Goal: Task Accomplishment & Management: Manage account settings

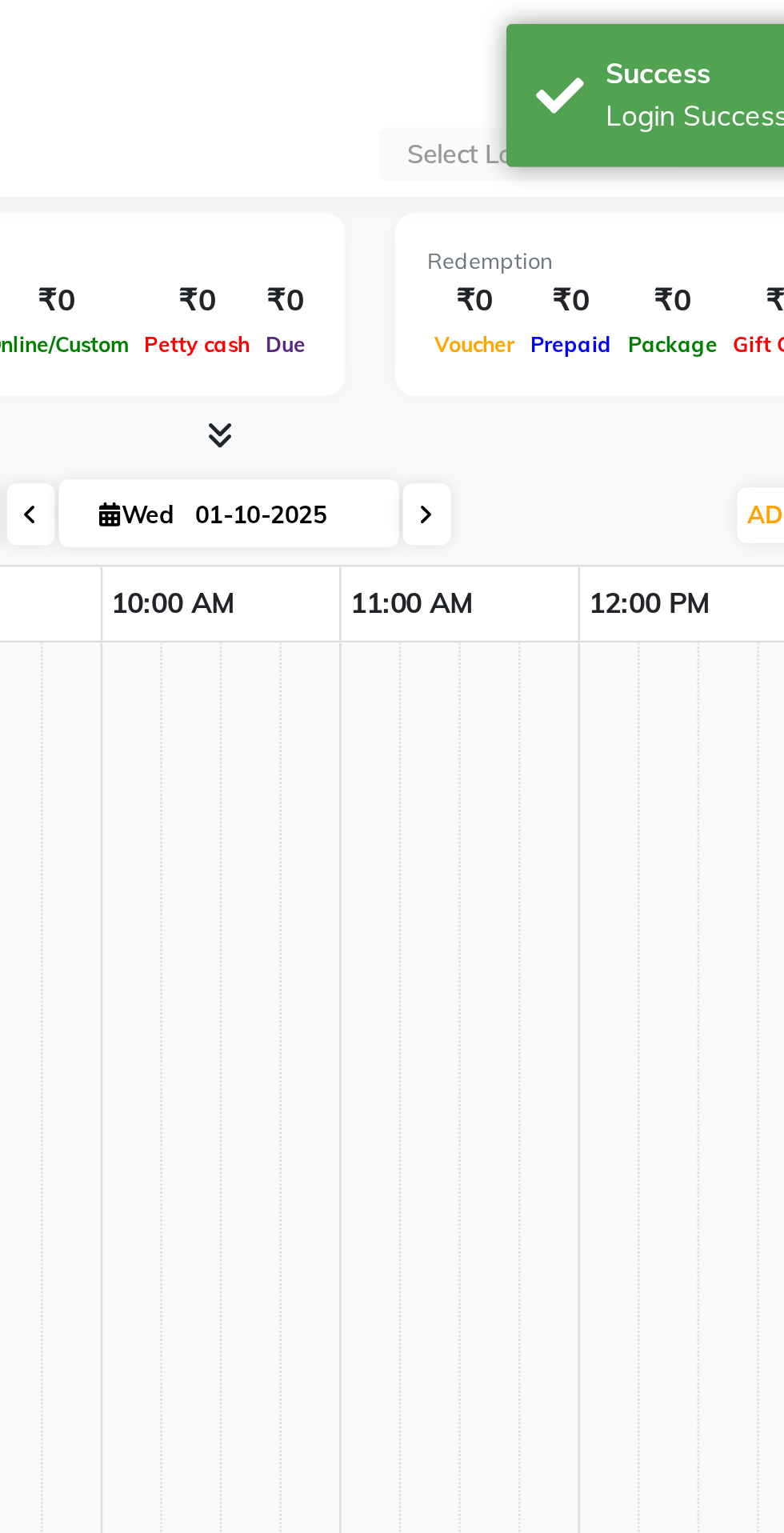
select select "en"
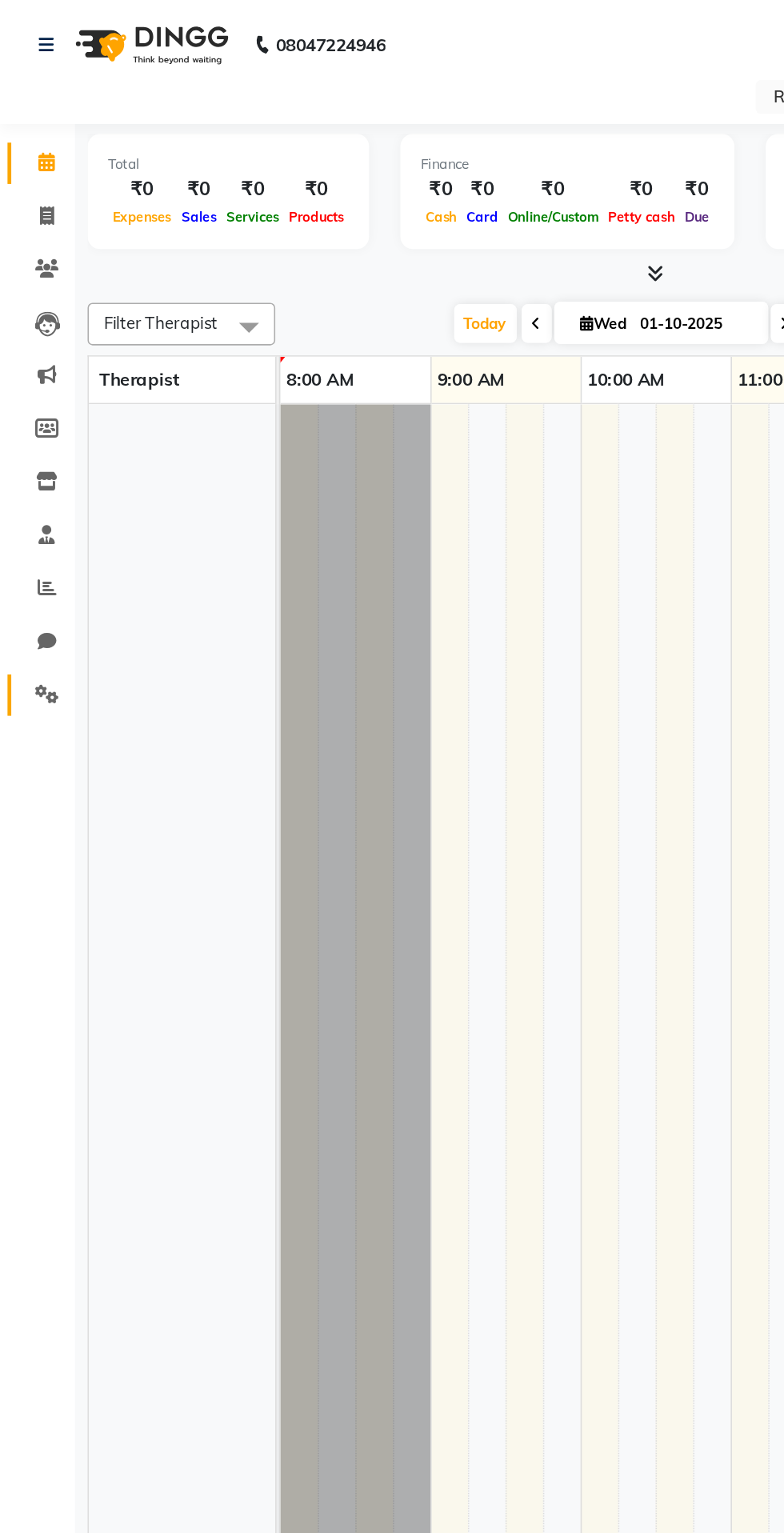
click at [34, 448] on icon at bounding box center [29, 443] width 15 height 12
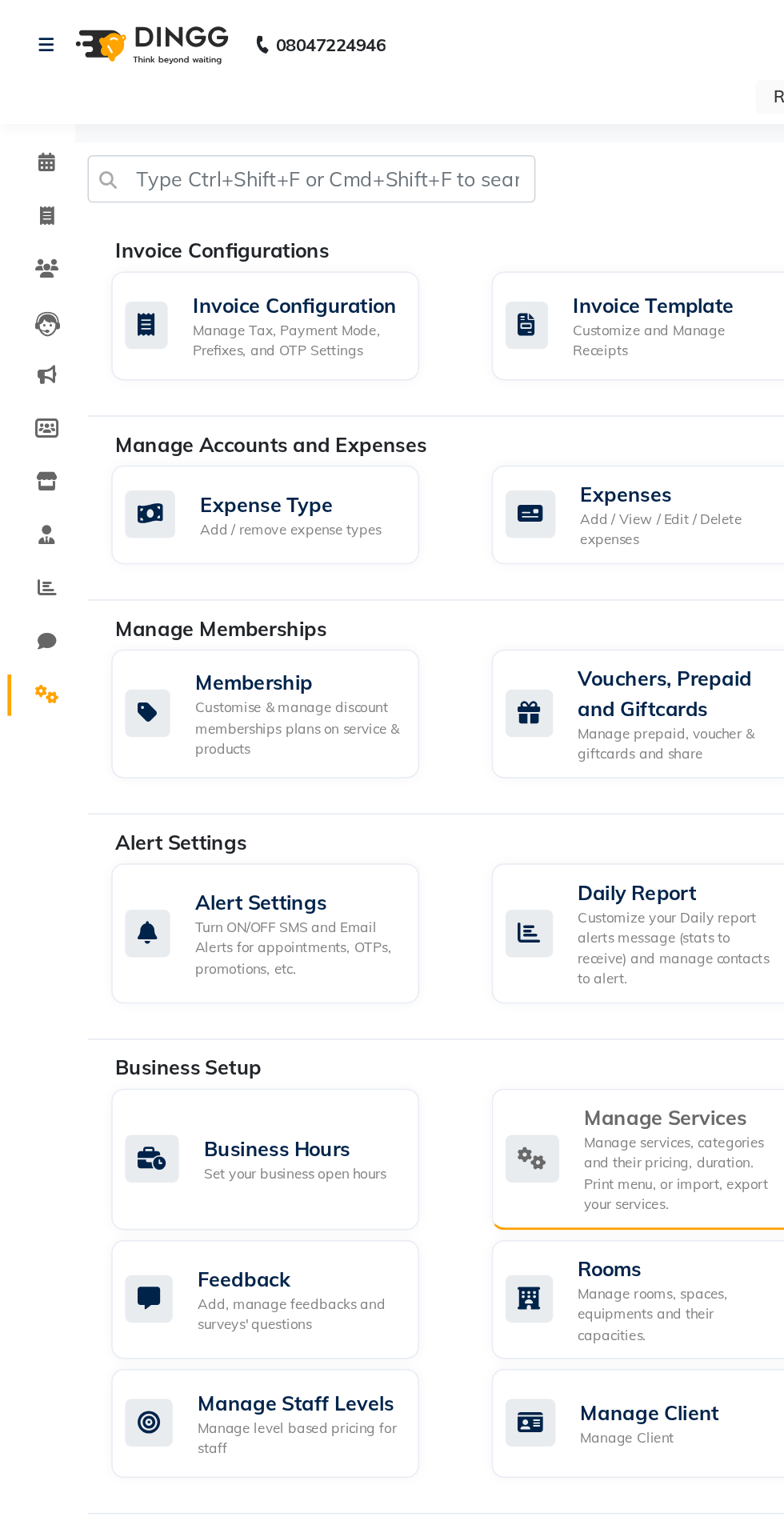
click at [429, 741] on div "Manage services, categories and their pricing, duration. Print menu, or import,…" at bounding box center [436, 751] width 125 height 53
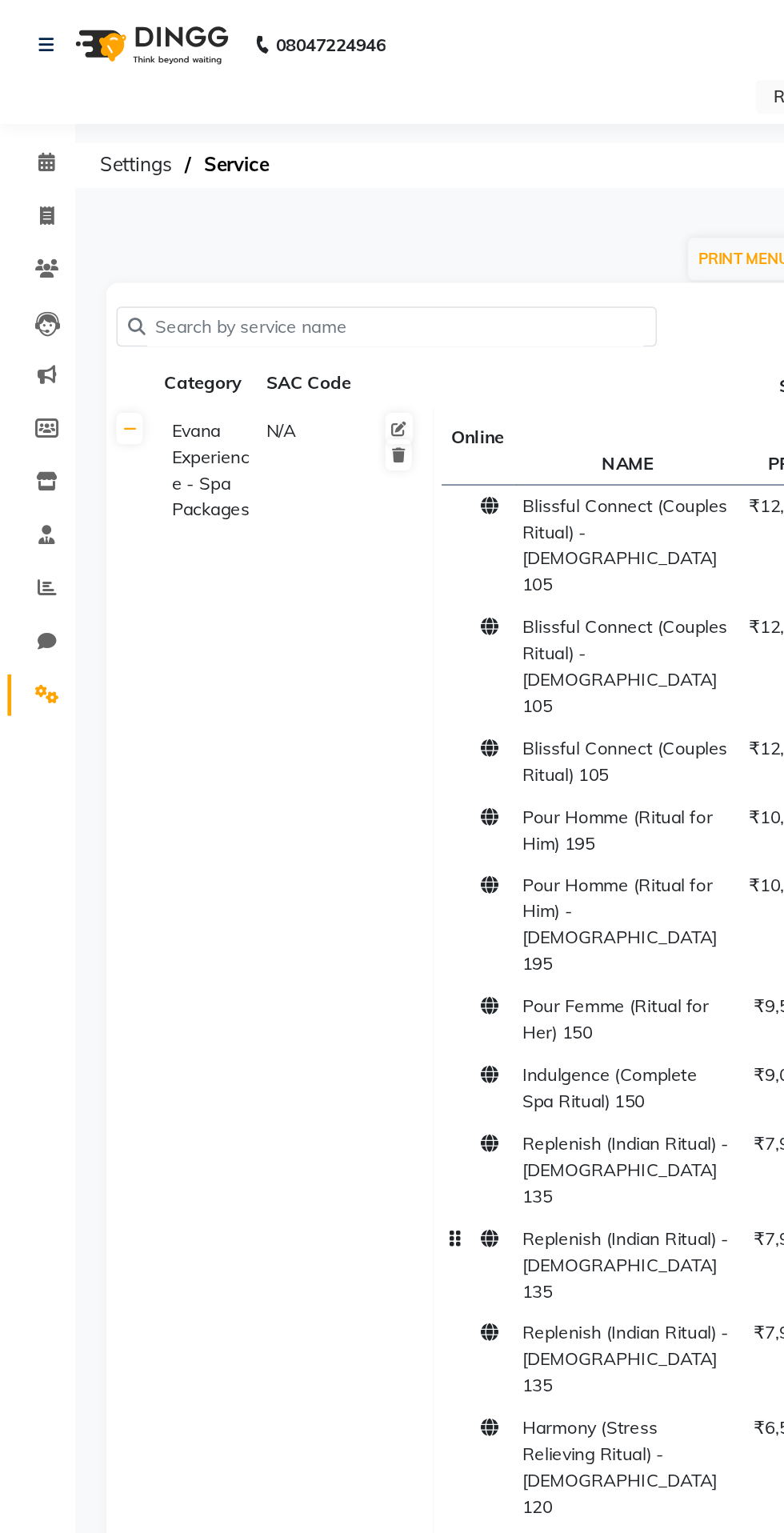
click at [451, 778] on td "Replenish (Indian Ritual) - [DEMOGRAPHIC_DATA] 135" at bounding box center [402, 808] width 145 height 61
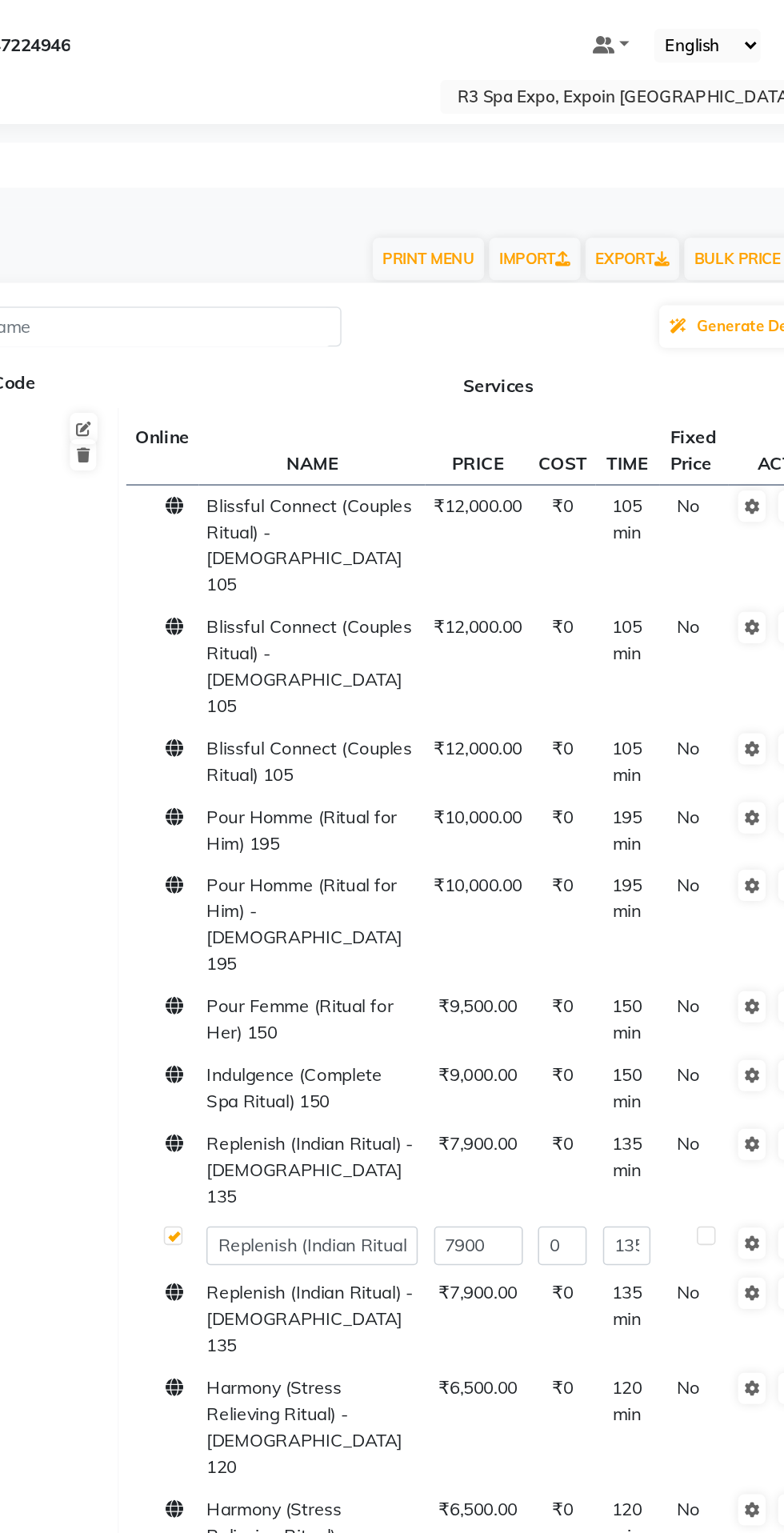
click at [430, 213] on div "Generate Descriptions" at bounding box center [416, 209] width 684 height 30
click at [436, 215] on div "Generate Descriptions" at bounding box center [416, 209] width 684 height 30
click at [514, 72] on ng-select "Select Location × R3 Spa Expo, Expoin [GEOGRAPHIC_DATA]" at bounding box center [623, 62] width 280 height 22
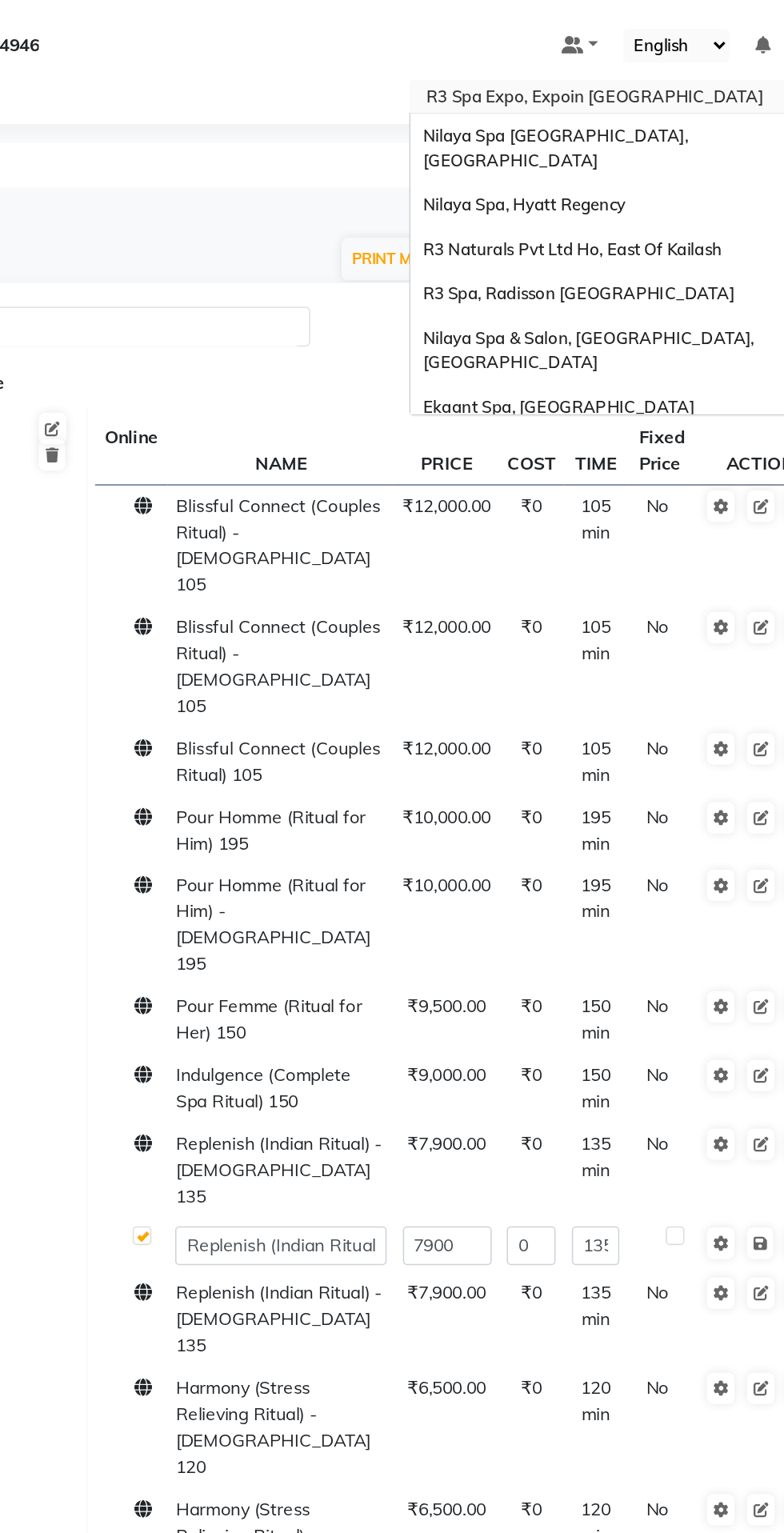
scroll to position [170, 0]
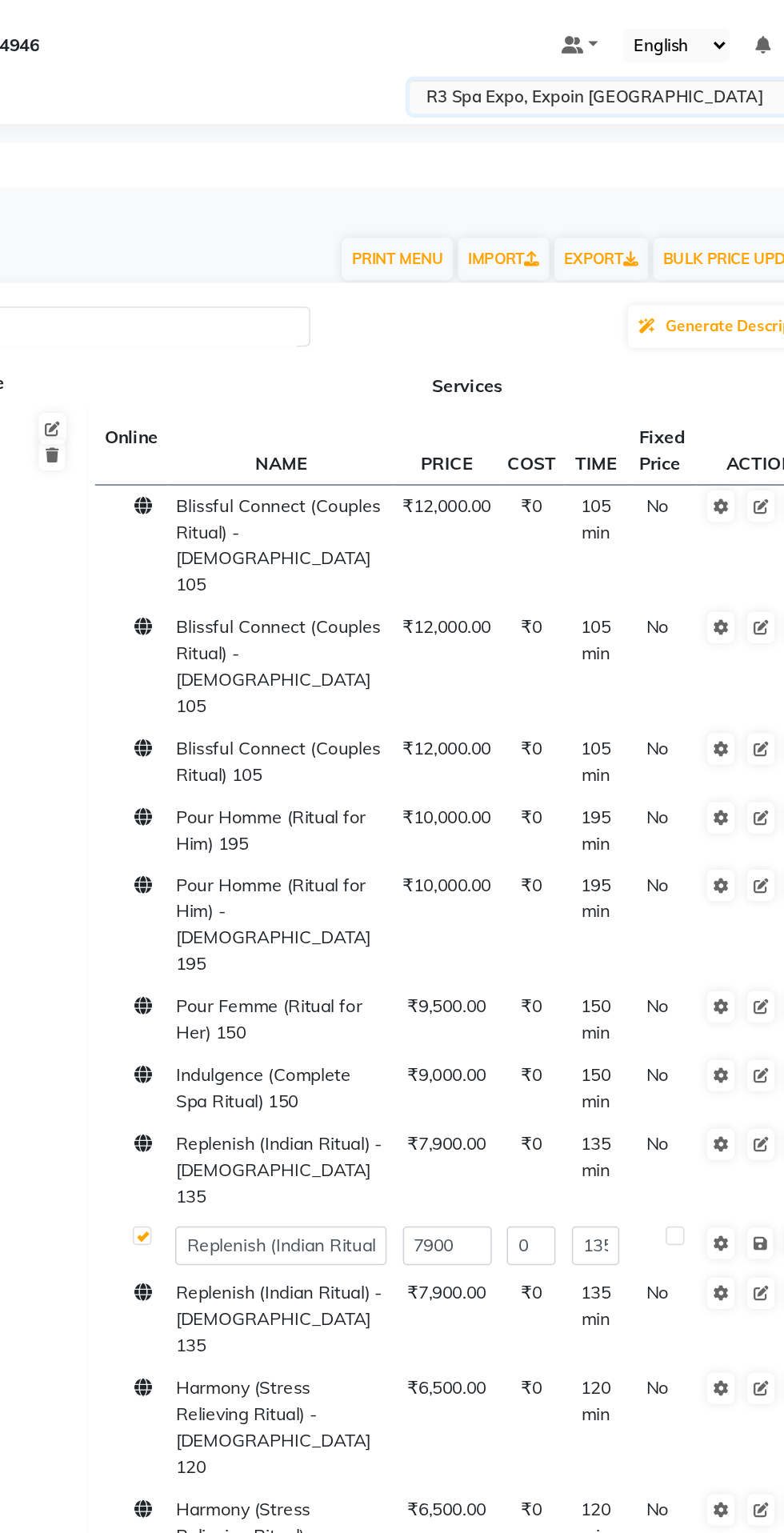
click at [403, 79] on div "08047224946 Select Location × R3 Spa Expo, Expoin [GEOGRAPHIC_DATA] Default Pan…" at bounding box center [392, 766] width 784 height 1533
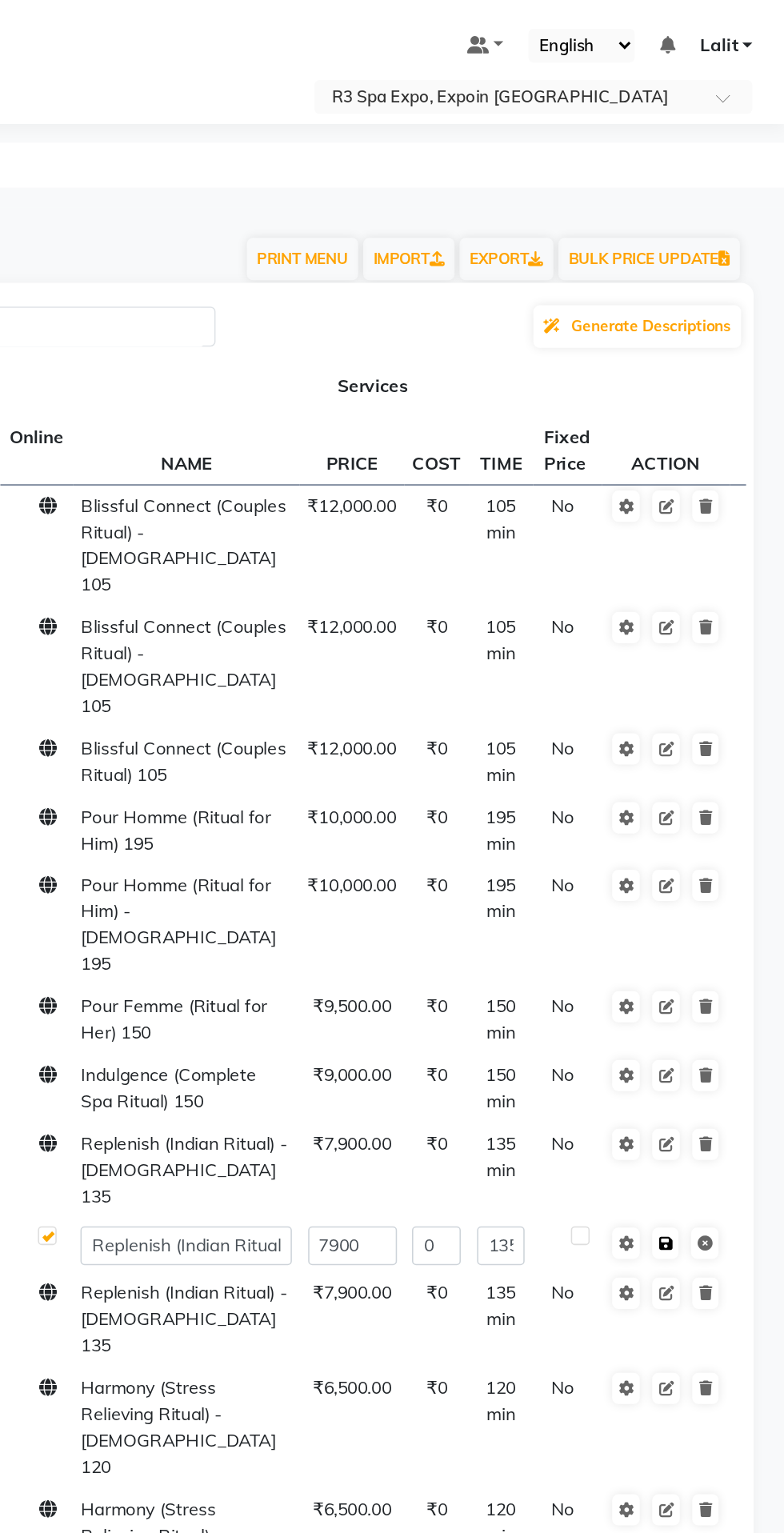
click at [705, 791] on icon at bounding box center [707, 795] width 9 height 10
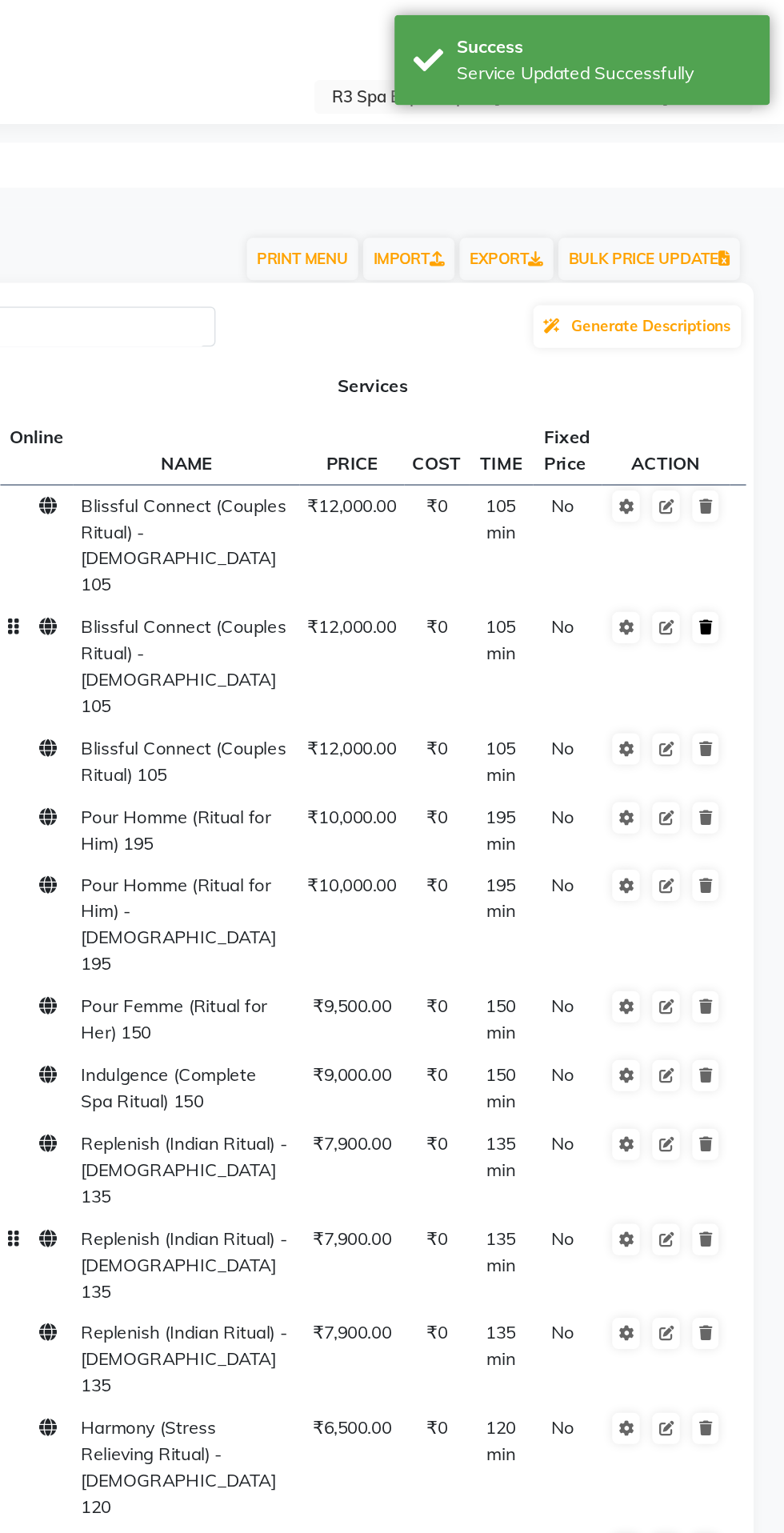
click at [733, 397] on icon at bounding box center [733, 402] width 9 height 10
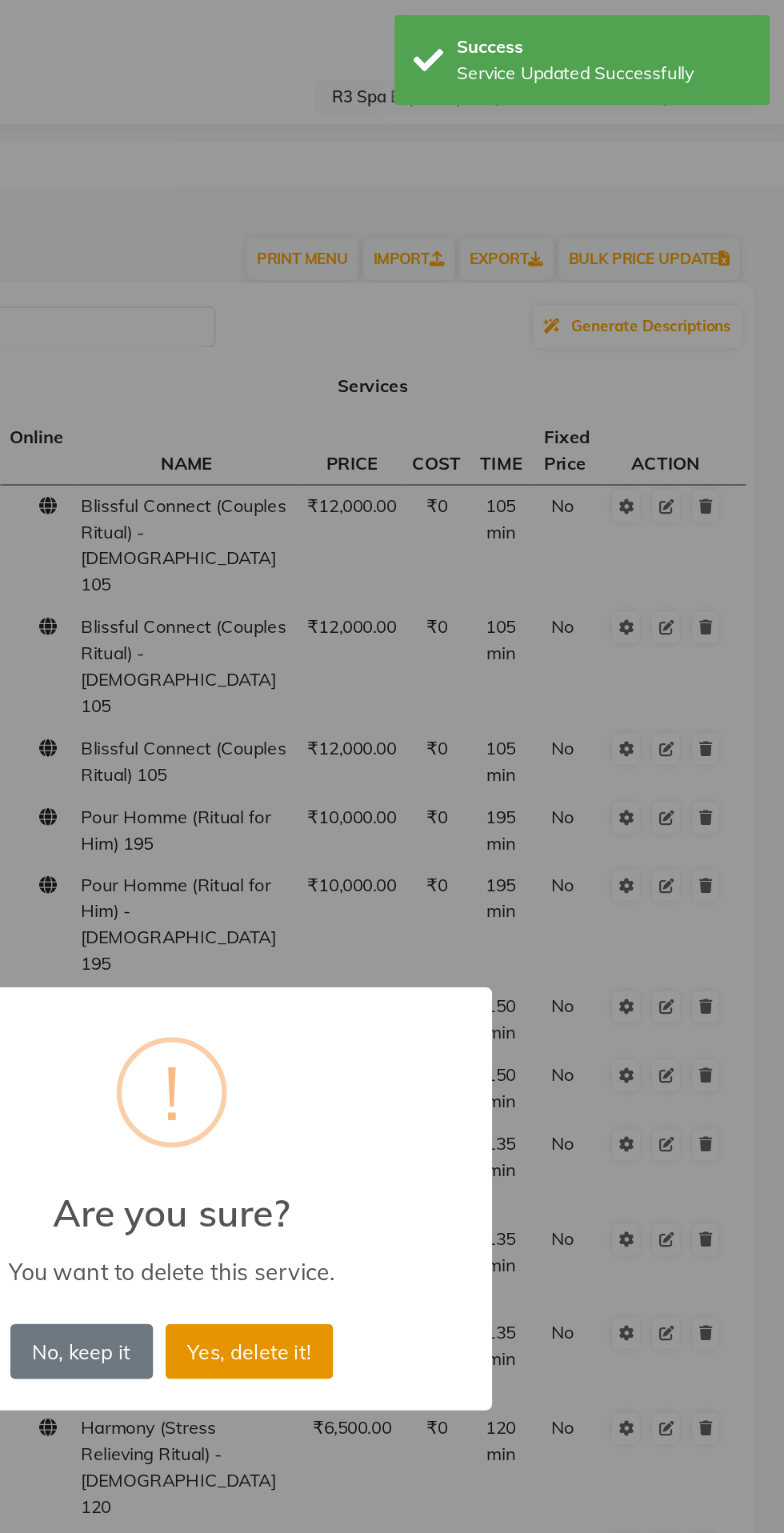
click at [488, 869] on button "Yes, delete it!" at bounding box center [442, 864] width 108 height 35
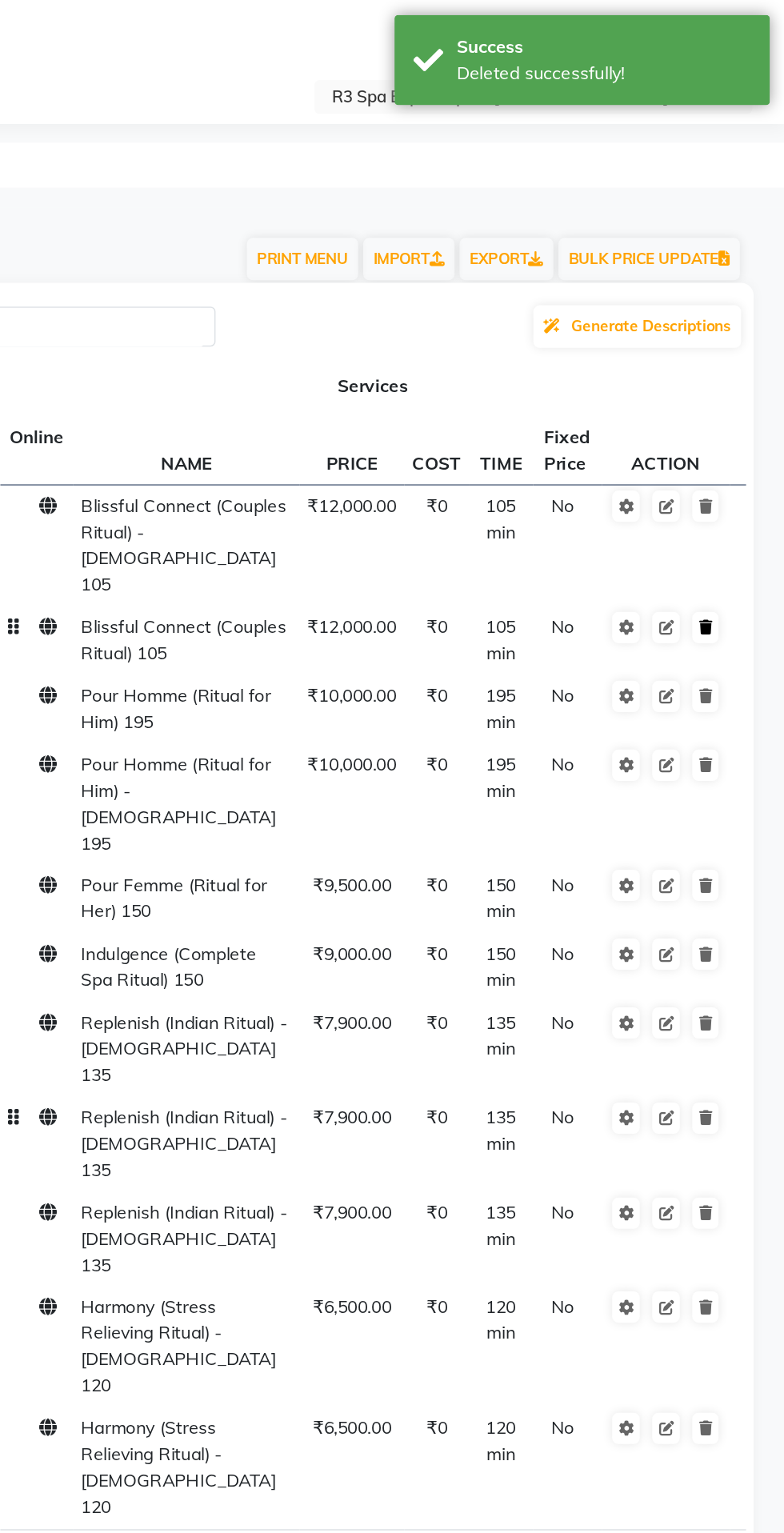
click at [734, 397] on icon at bounding box center [733, 402] width 9 height 10
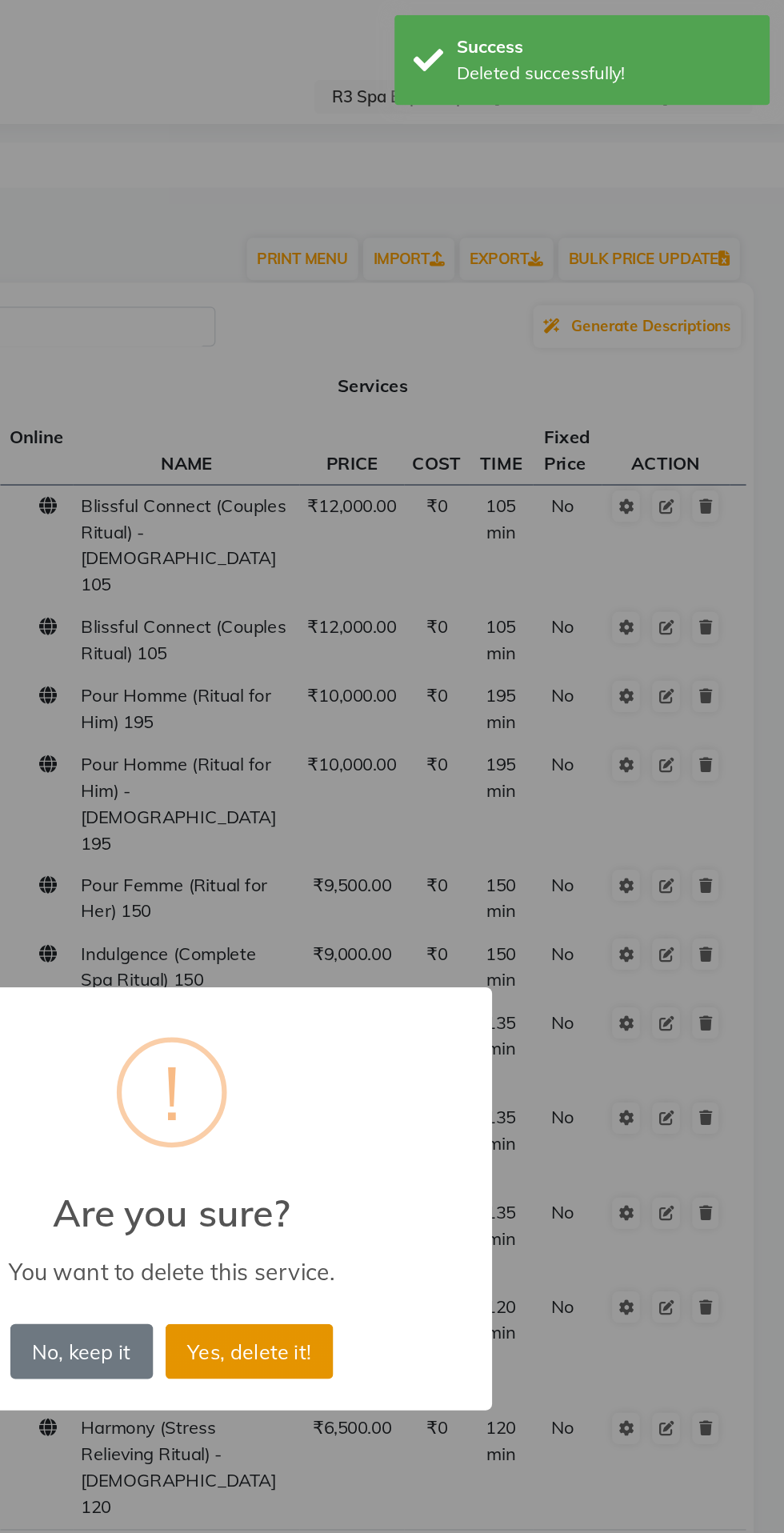
click at [480, 867] on button "Yes, delete it!" at bounding box center [442, 864] width 108 height 35
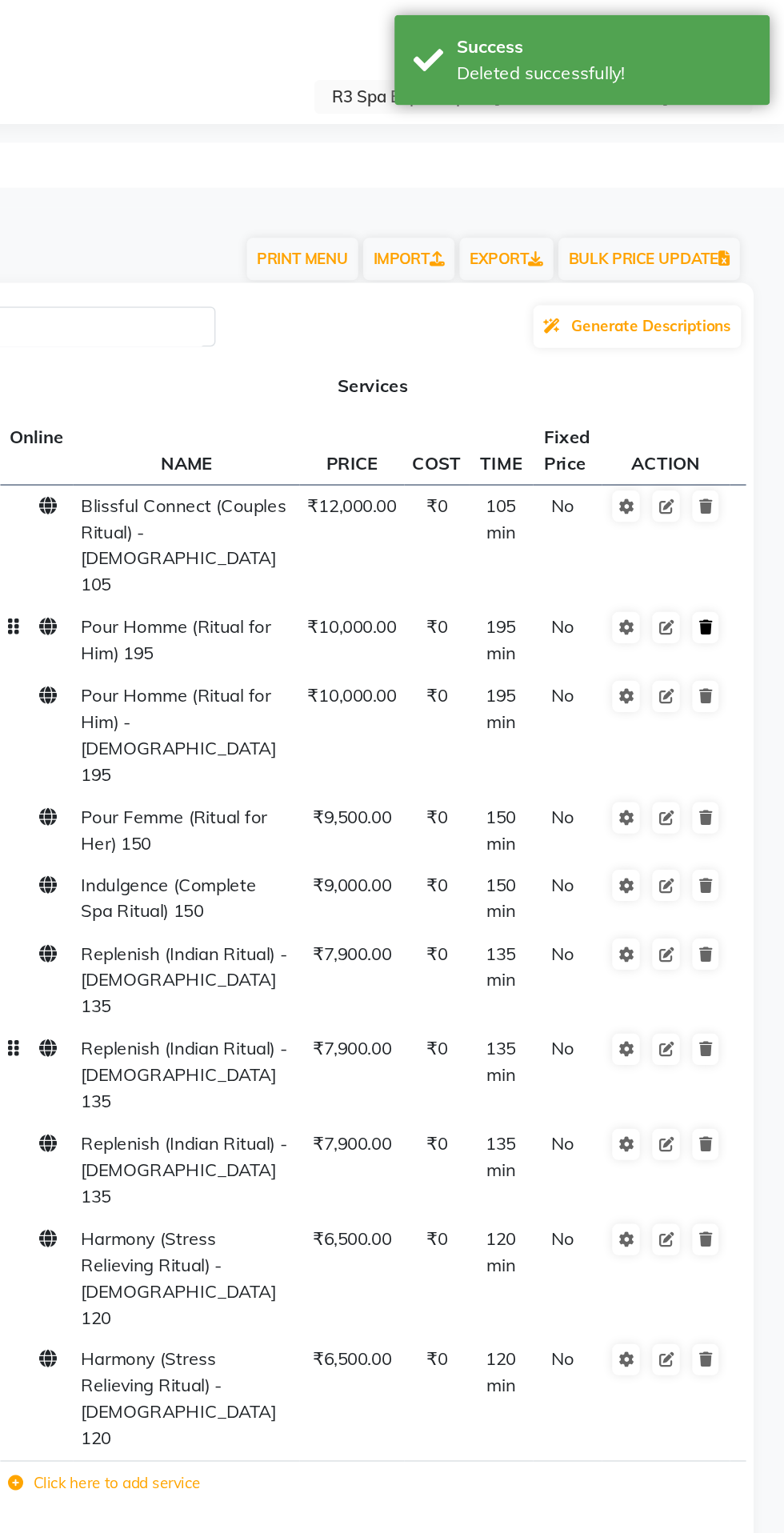
click at [733, 397] on icon at bounding box center [733, 402] width 9 height 10
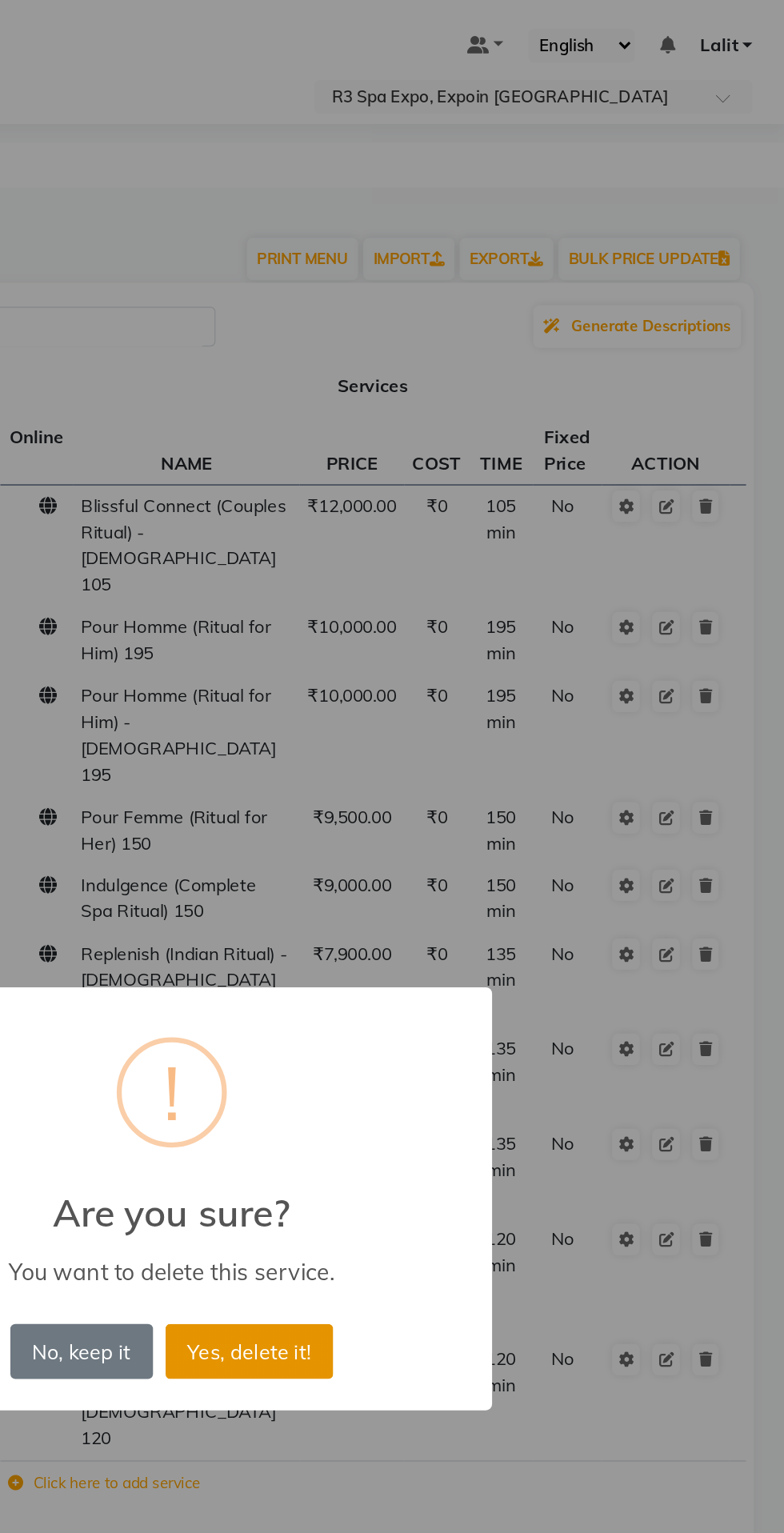
click at [472, 872] on button "Yes, delete it!" at bounding box center [442, 864] width 108 height 35
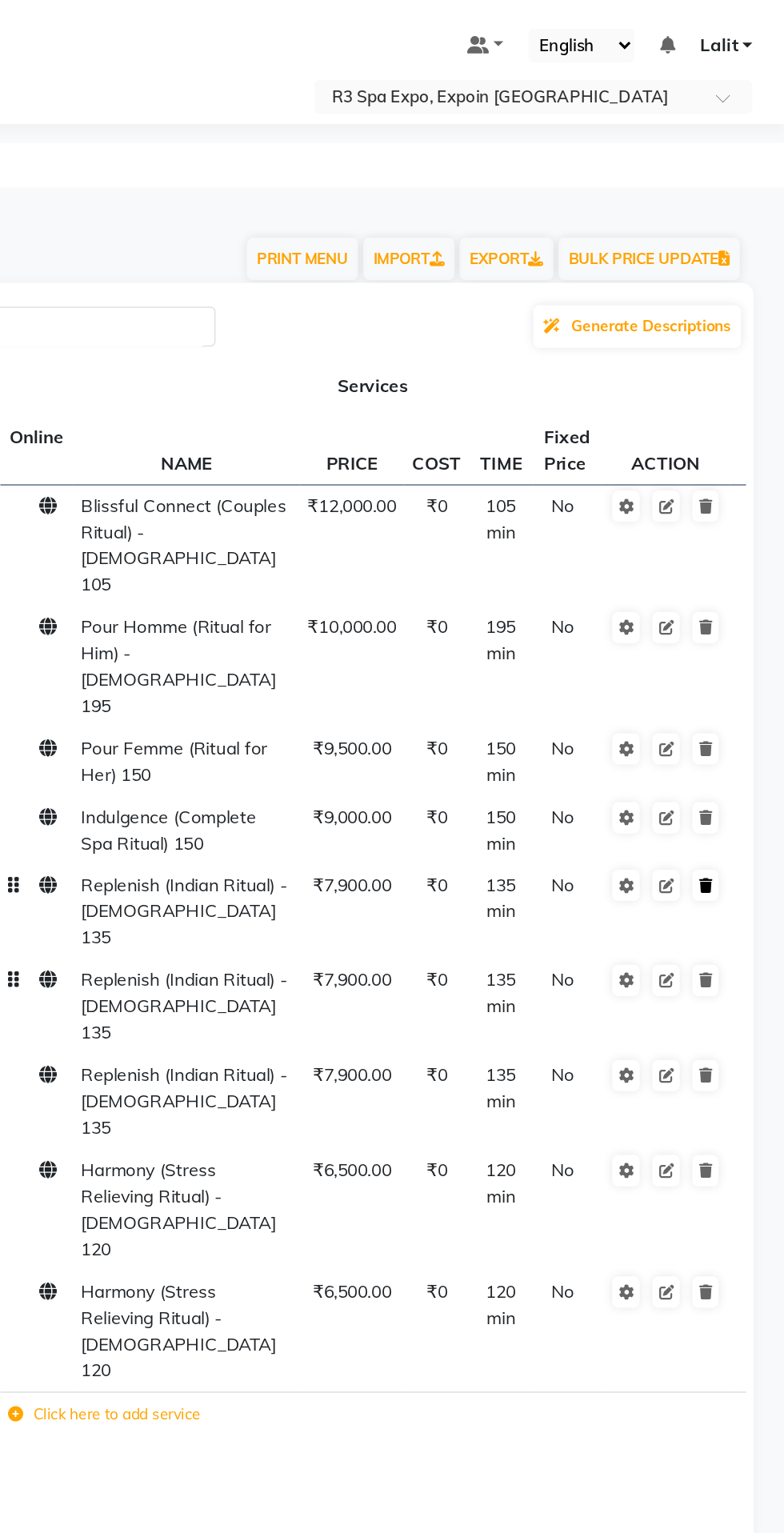
click at [735, 562] on icon at bounding box center [733, 566] width 9 height 10
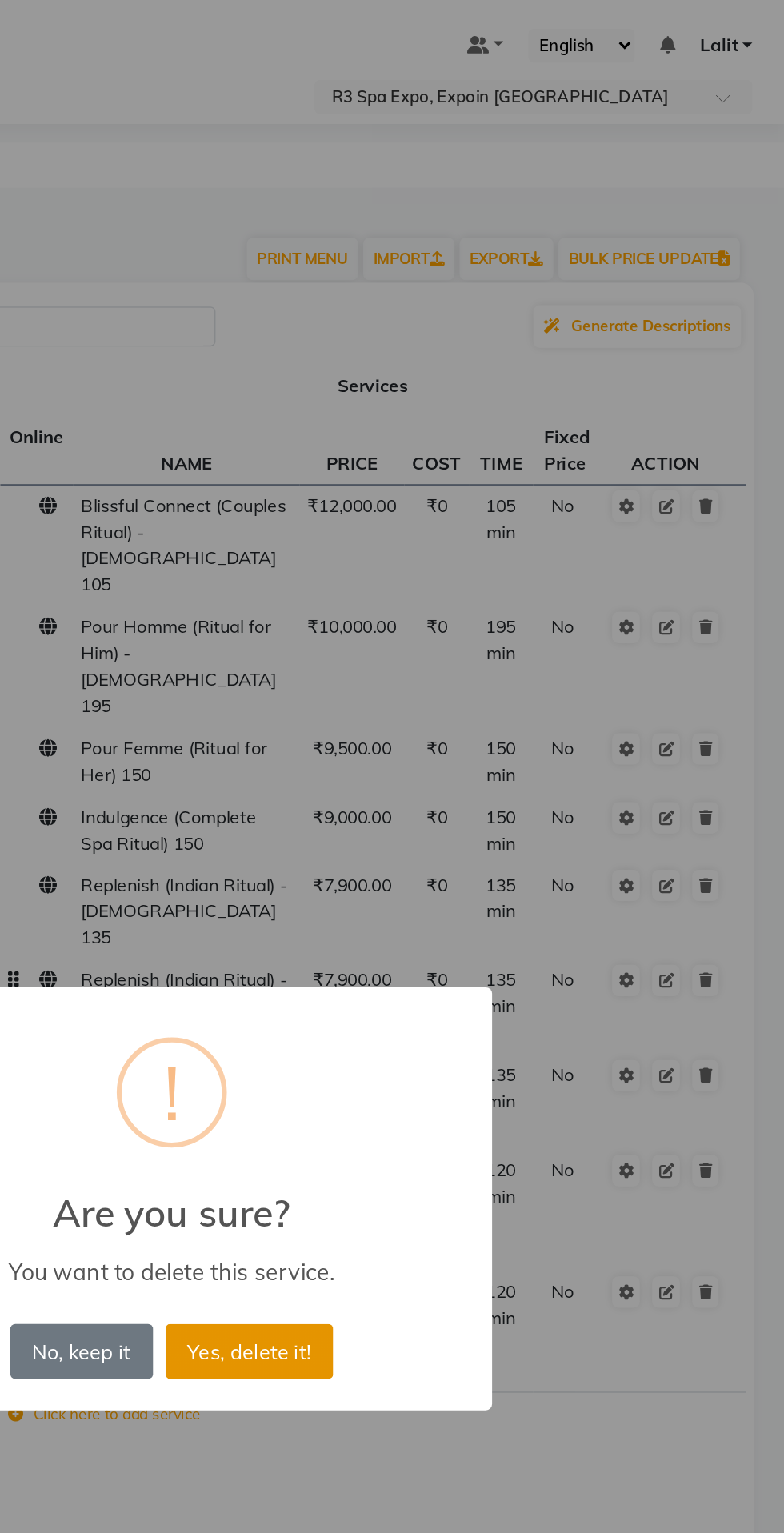
click at [478, 866] on button "Yes, delete it!" at bounding box center [442, 864] width 108 height 35
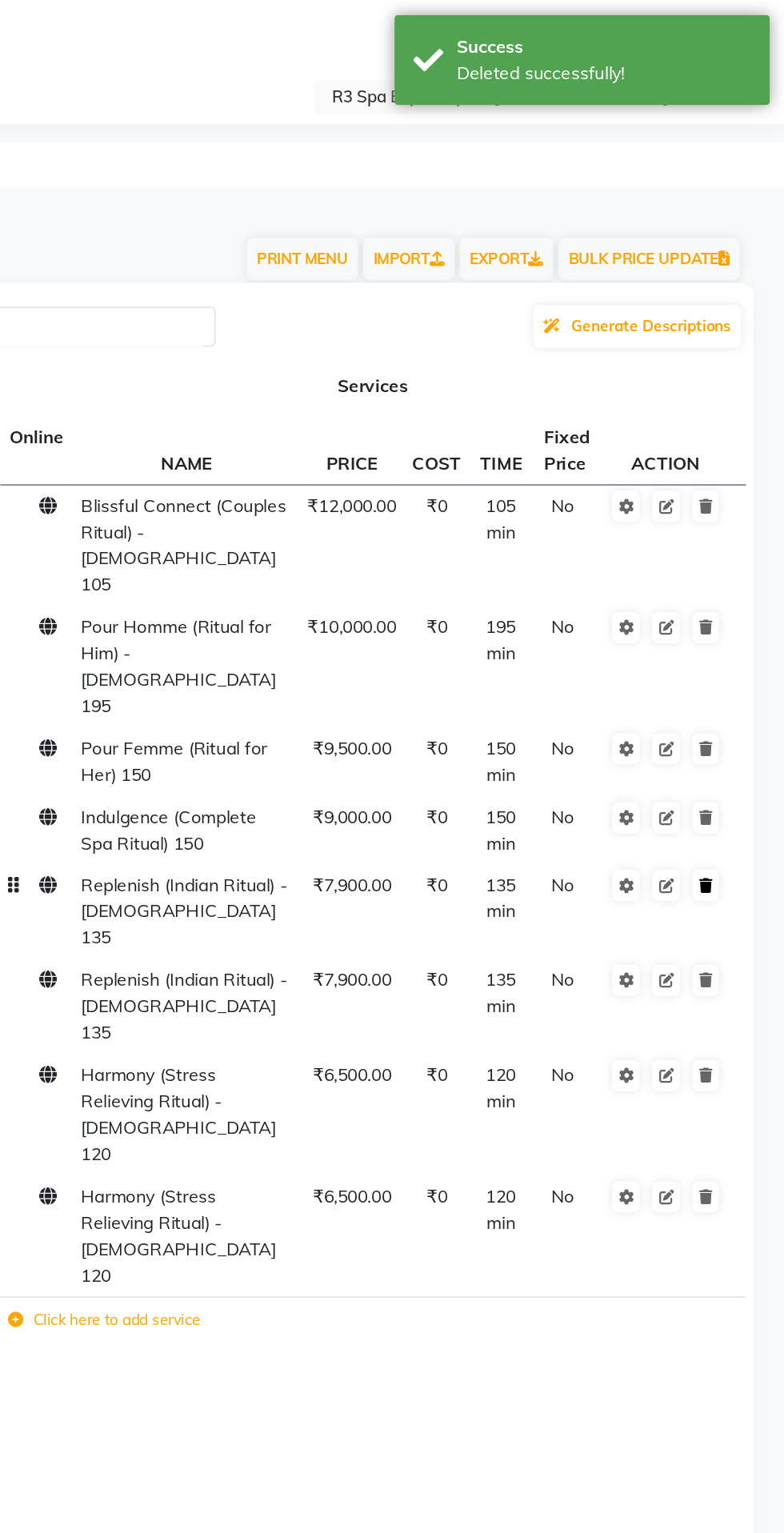
click at [730, 562] on icon at bounding box center [733, 566] width 9 height 10
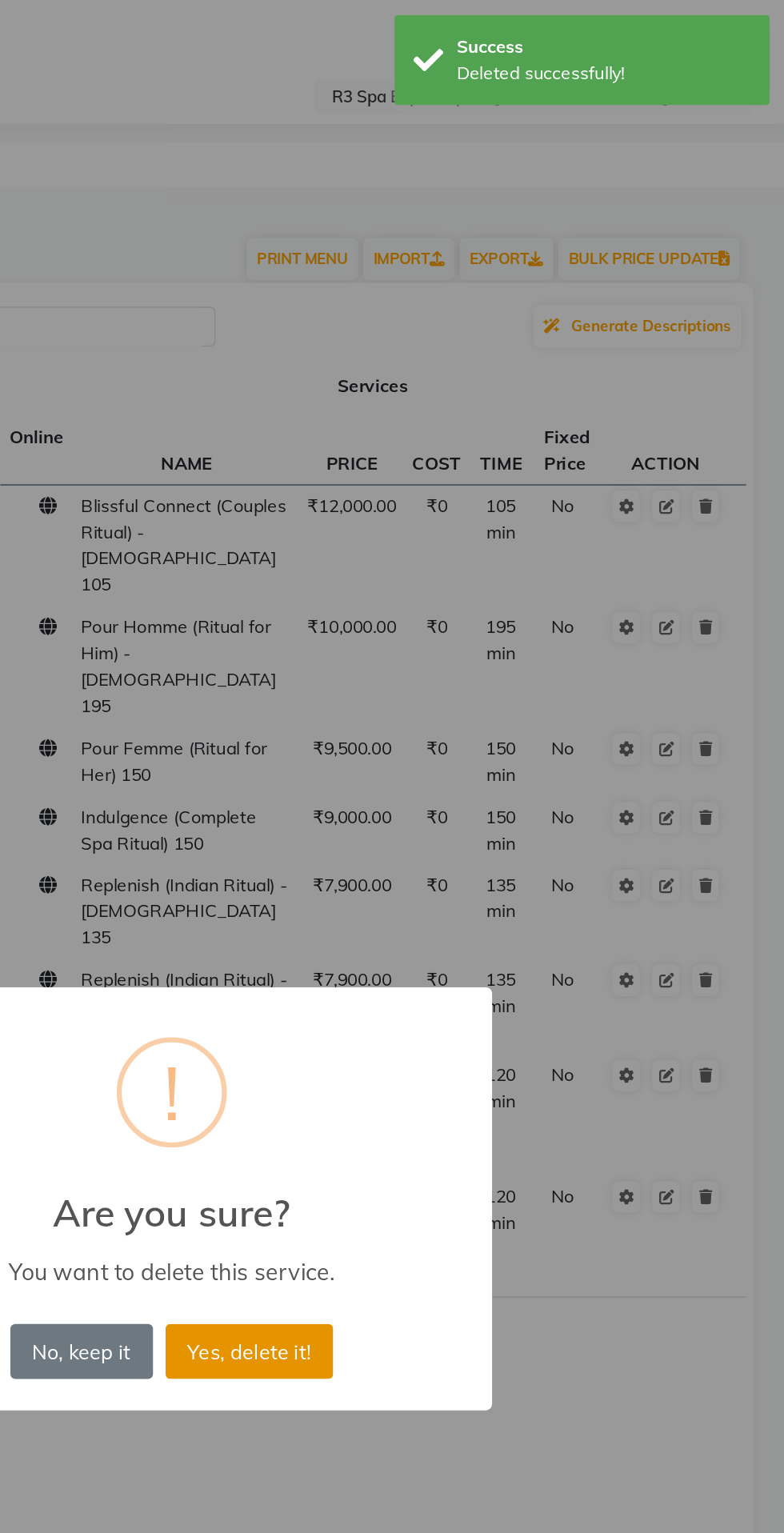
click at [471, 871] on button "Yes, delete it!" at bounding box center [442, 864] width 108 height 35
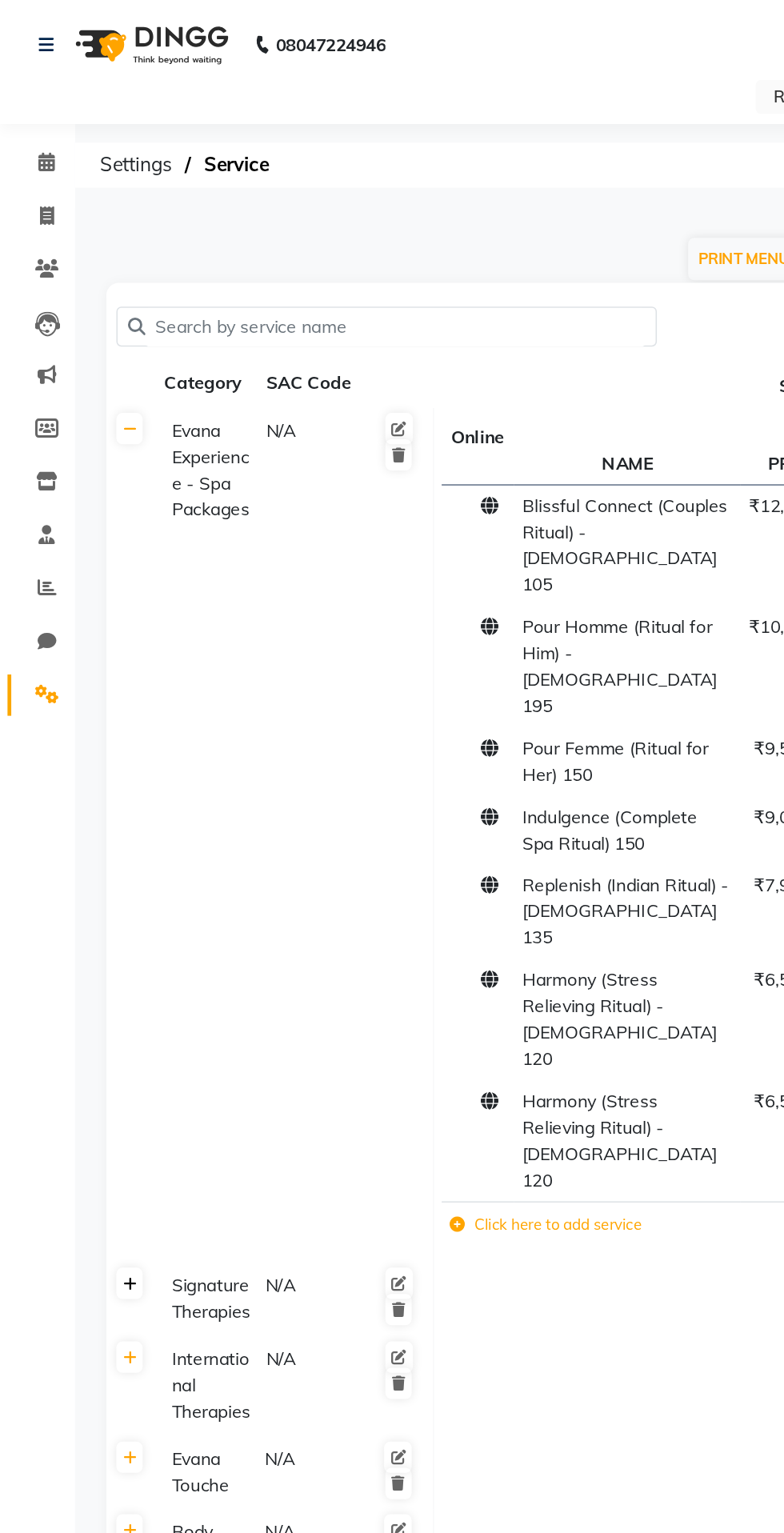
click at [82, 817] on icon at bounding box center [82, 822] width 9 height 10
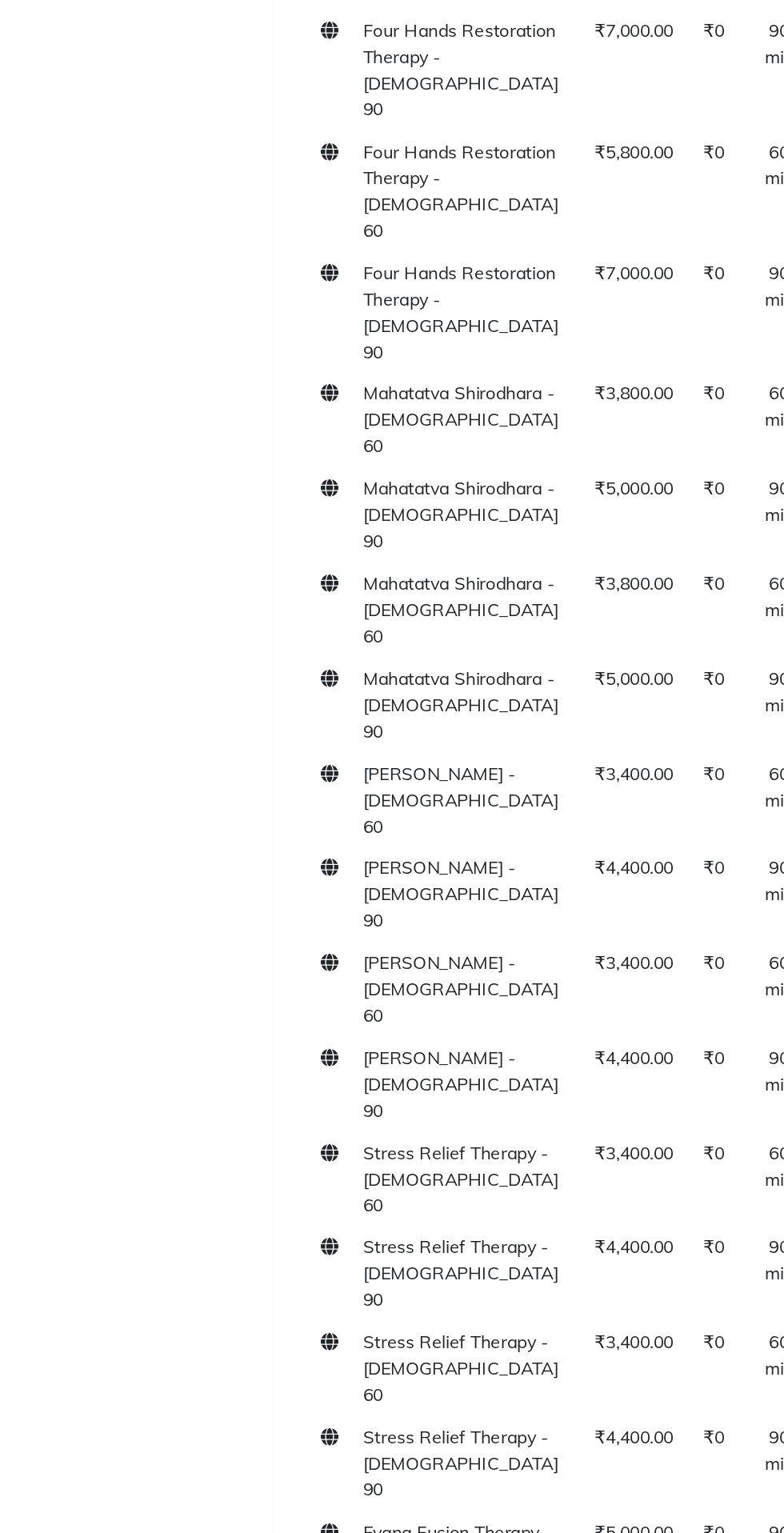
scroll to position [697, 0]
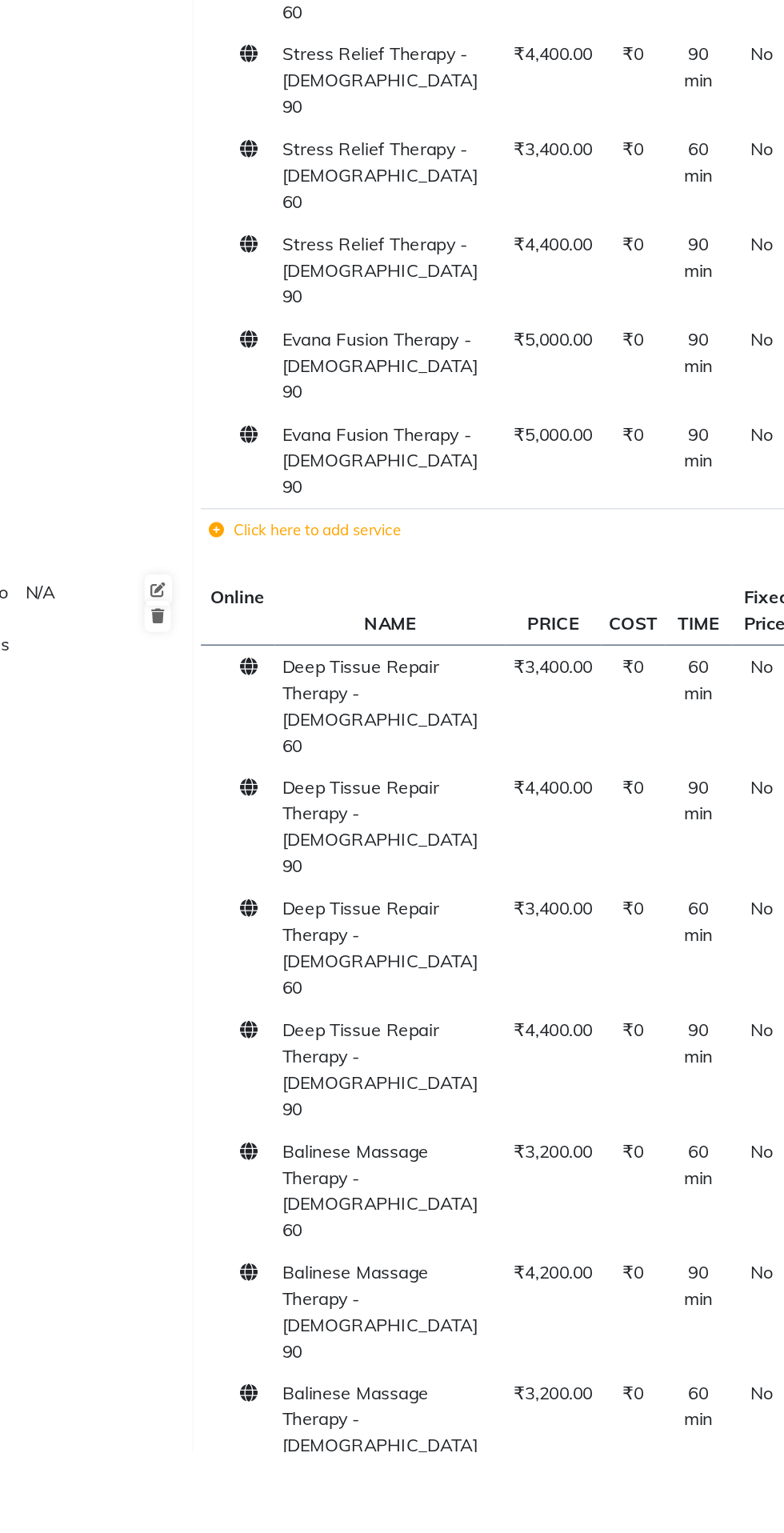
scroll to position [1395, 0]
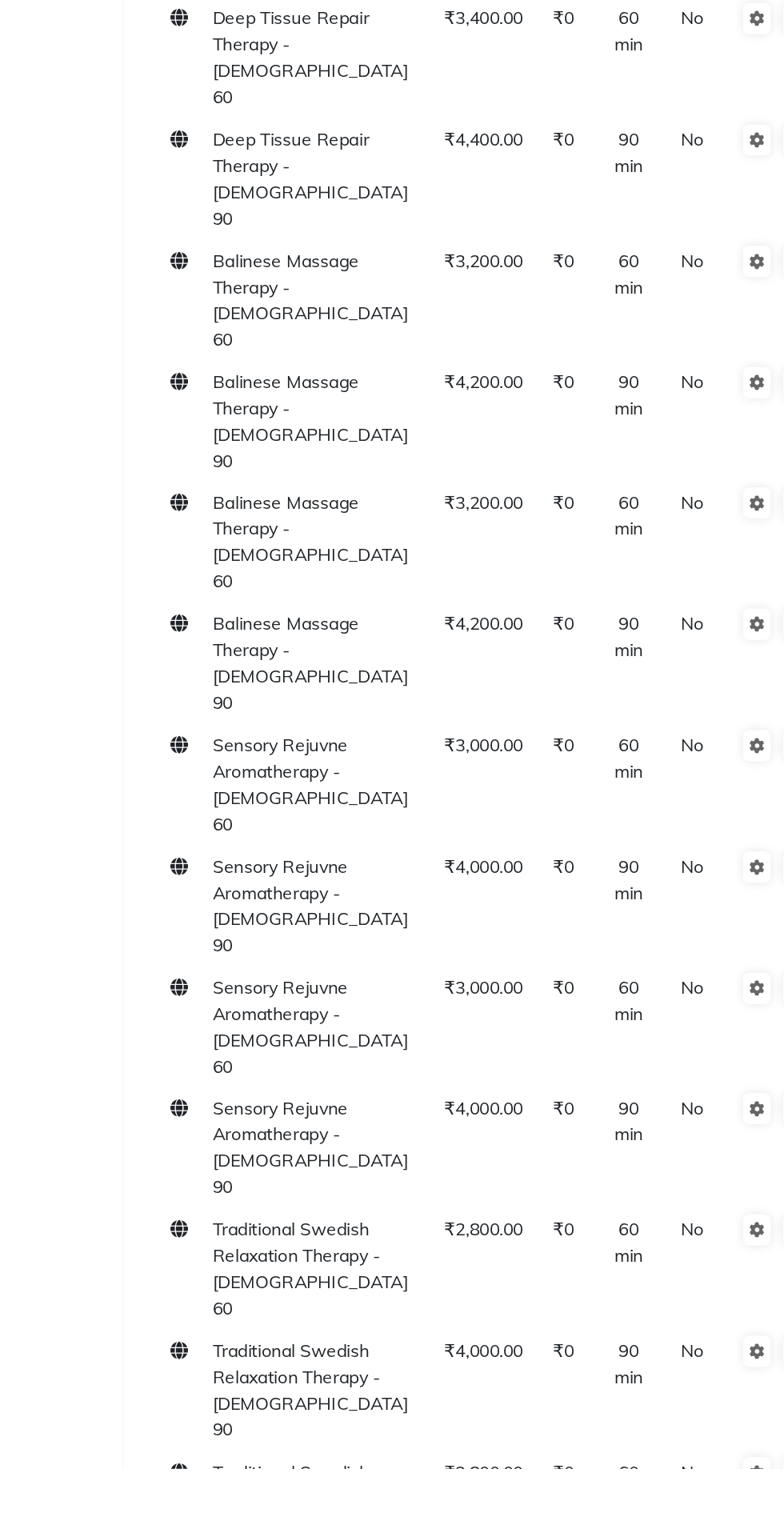
scroll to position [1976, 0]
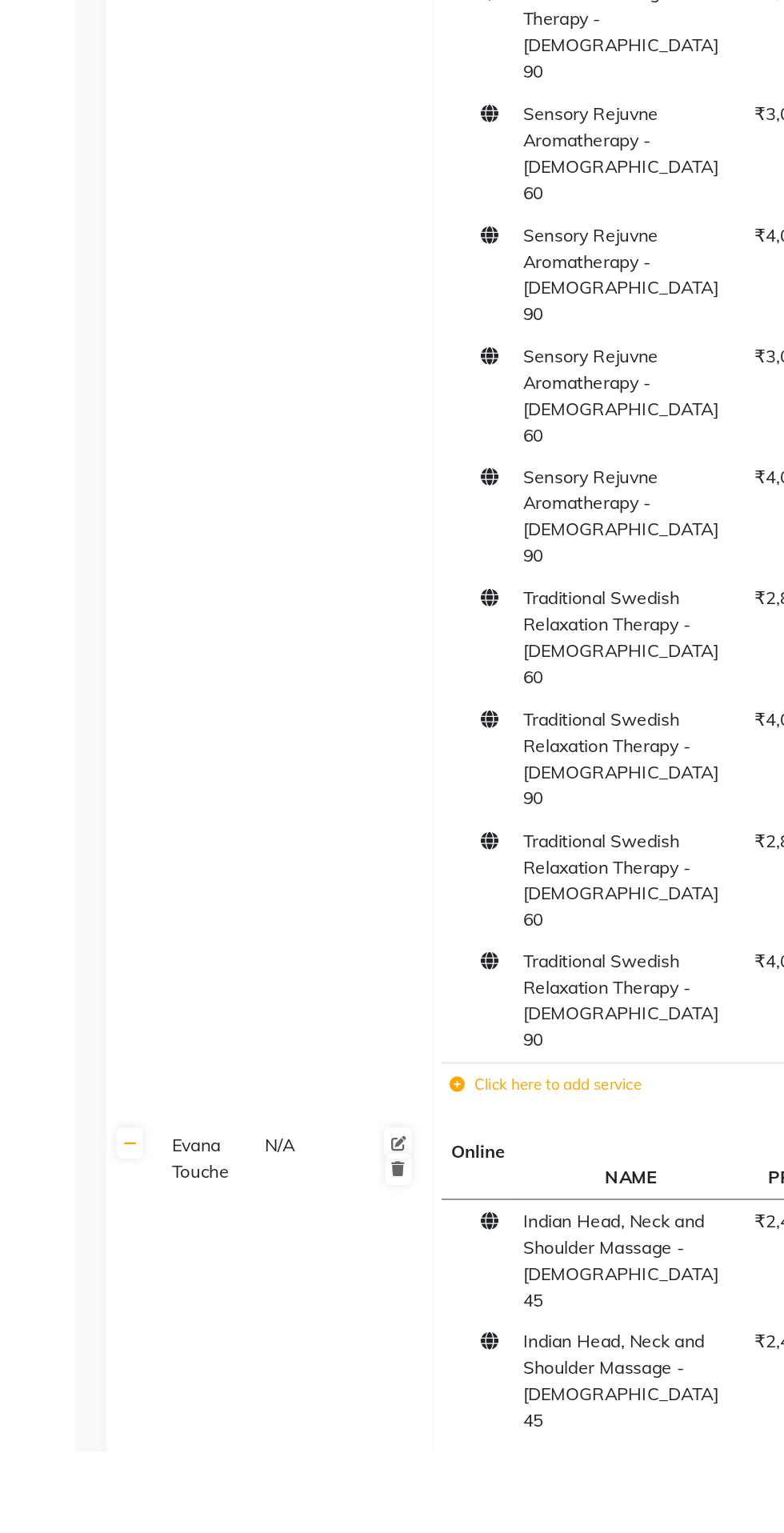
scroll to position [2469, 0]
